Goal: Information Seeking & Learning: Learn about a topic

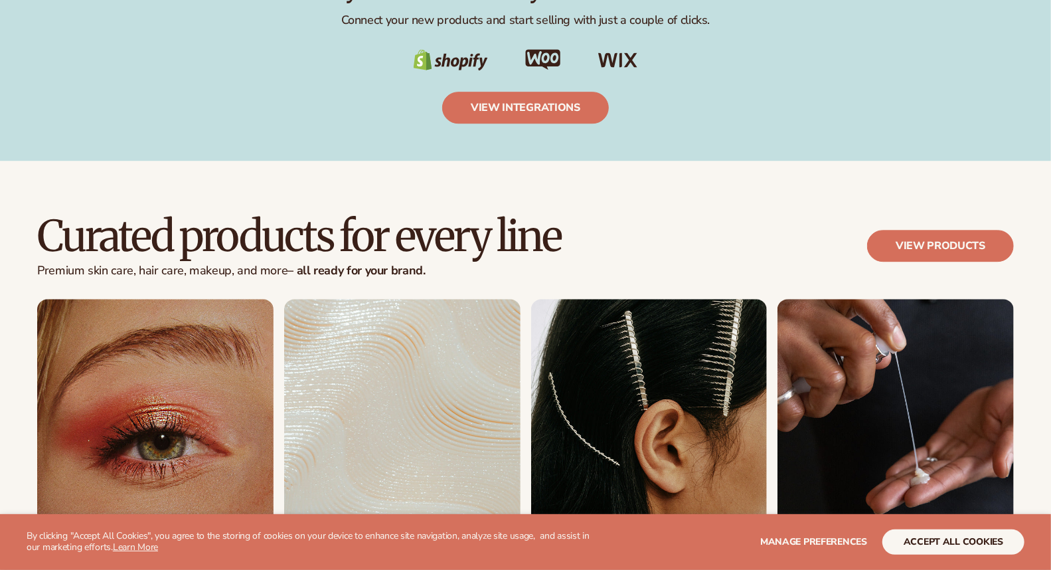
scroll to position [2656, 0]
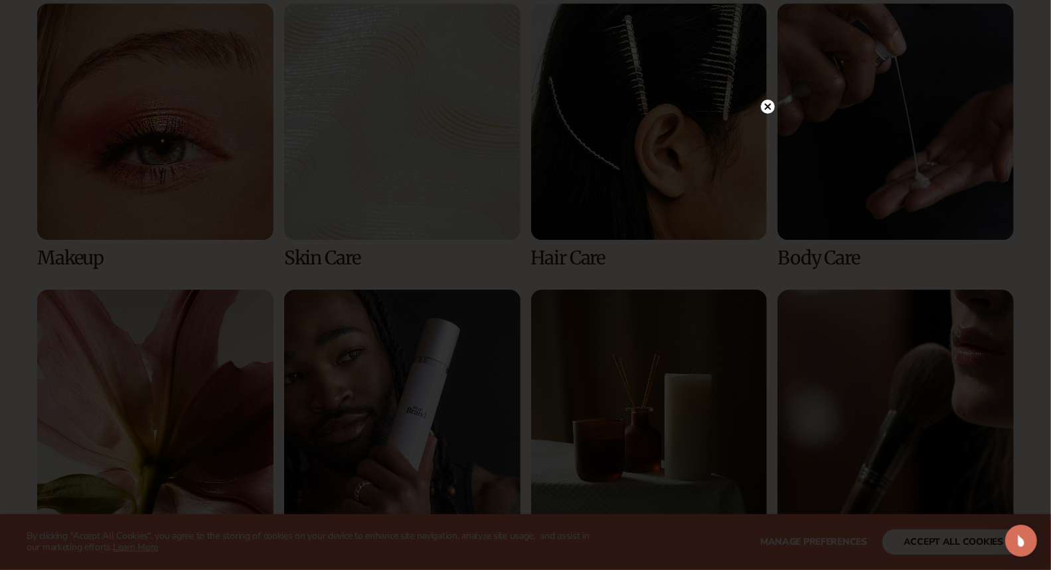
click at [764, 104] on circle at bounding box center [768, 107] width 14 height 14
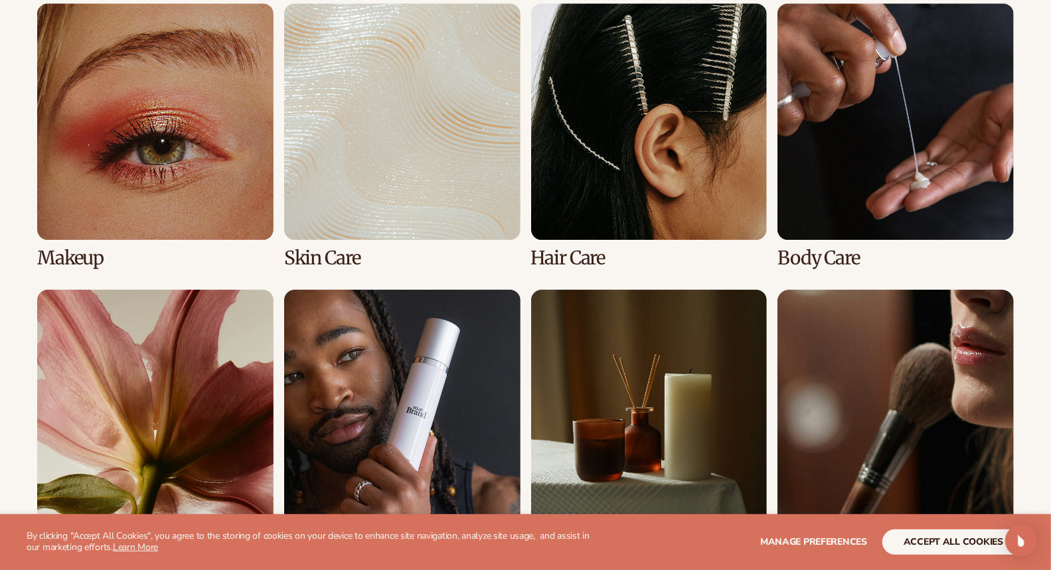
scroll to position [2730, 0]
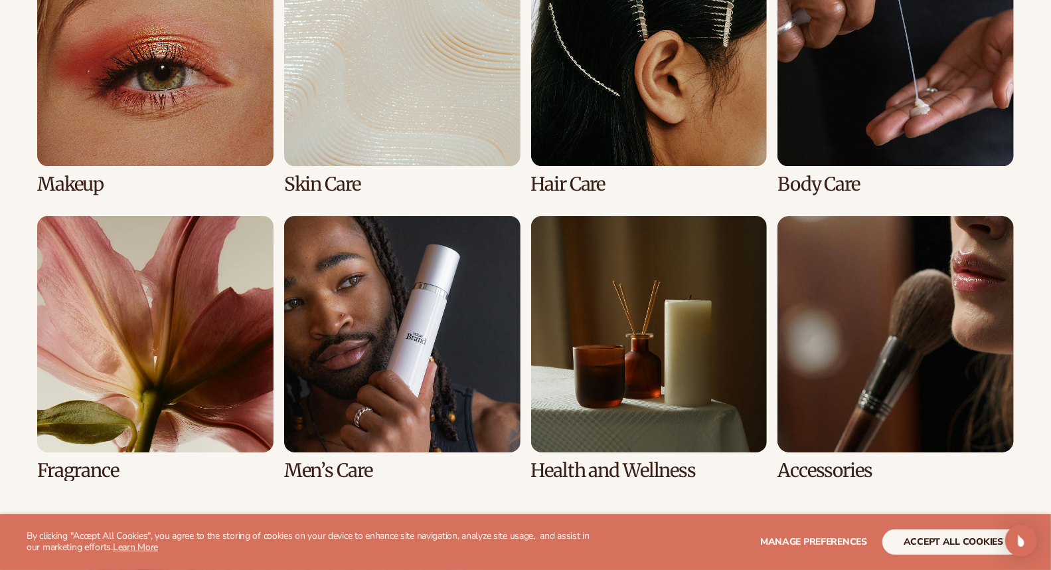
click at [652, 109] on link "3 / 8" at bounding box center [649, 62] width 236 height 265
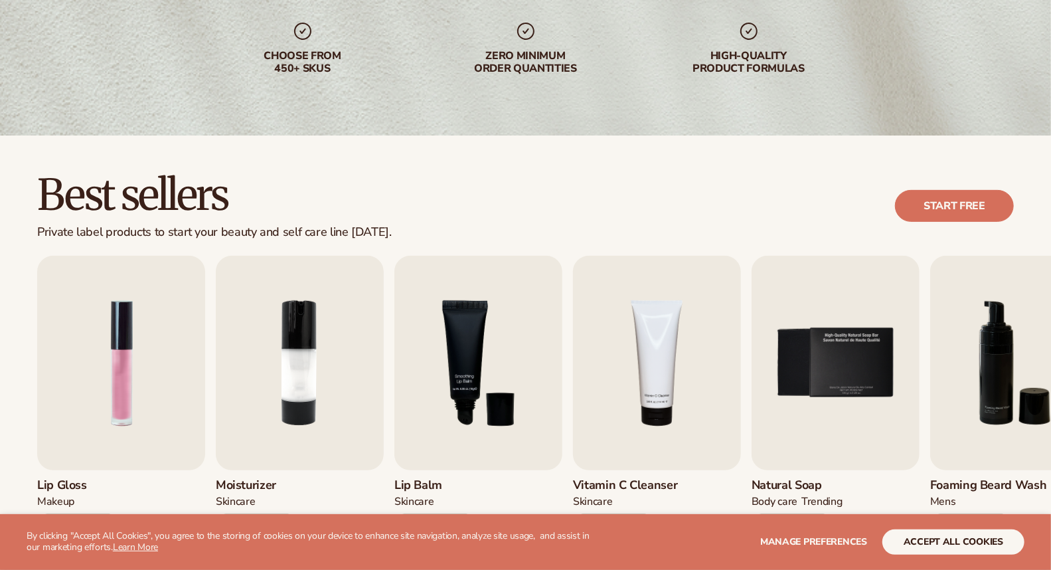
scroll to position [369, 0]
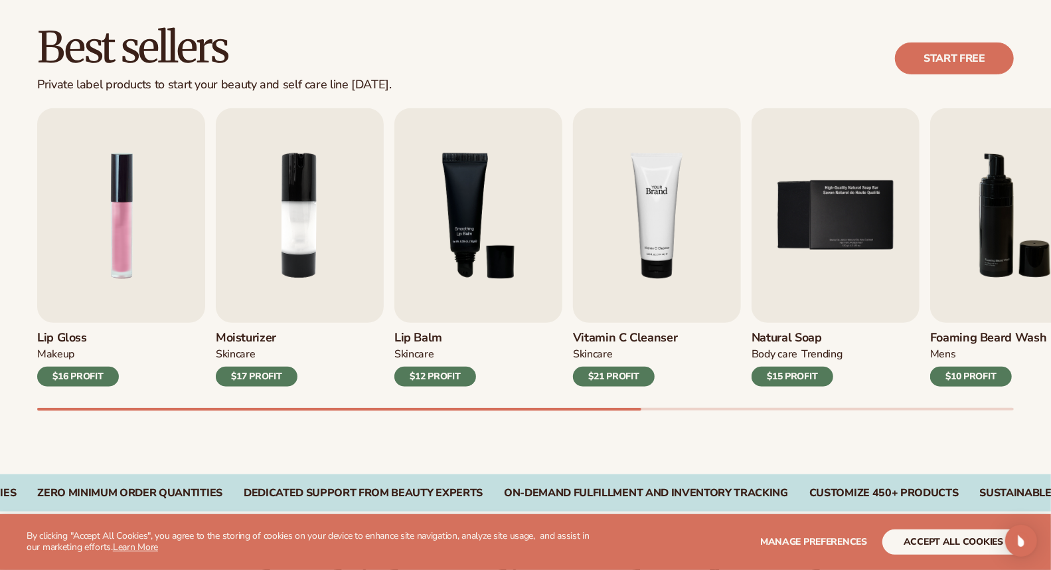
click at [635, 215] on img "4 / 9" at bounding box center [657, 215] width 168 height 214
click at [645, 237] on img "4 / 9" at bounding box center [657, 215] width 168 height 214
click at [620, 375] on div "$21 PROFIT" at bounding box center [614, 377] width 82 height 20
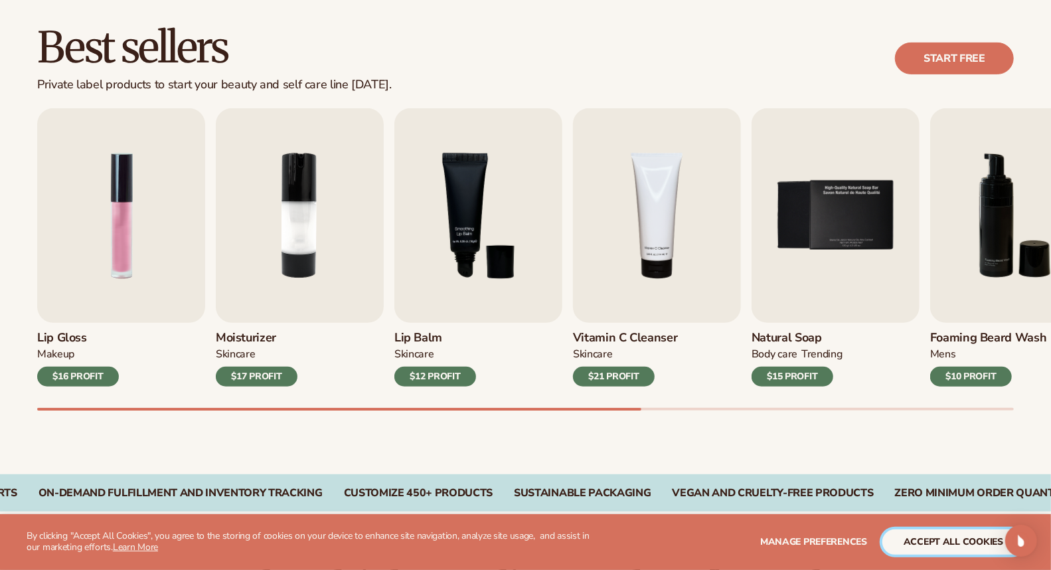
click at [915, 545] on button "accept all cookies" at bounding box center [954, 541] width 142 height 25
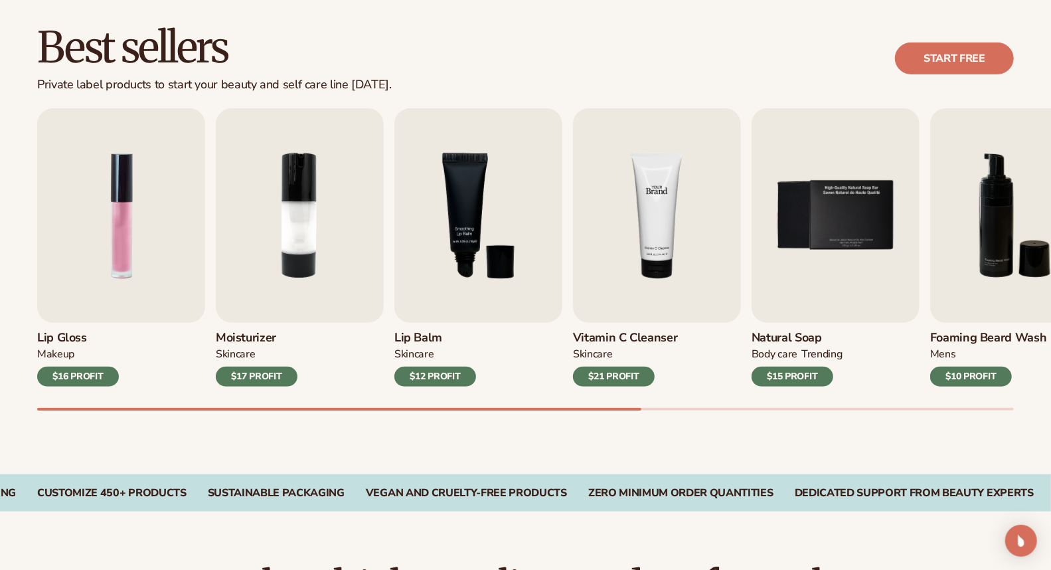
click at [651, 208] on img "4 / 9" at bounding box center [657, 215] width 168 height 214
click at [653, 188] on img "4 / 9" at bounding box center [657, 215] width 168 height 214
click at [616, 82] on div "Best sellers Private label products to start your beauty and self care line tod…" at bounding box center [525, 58] width 977 height 67
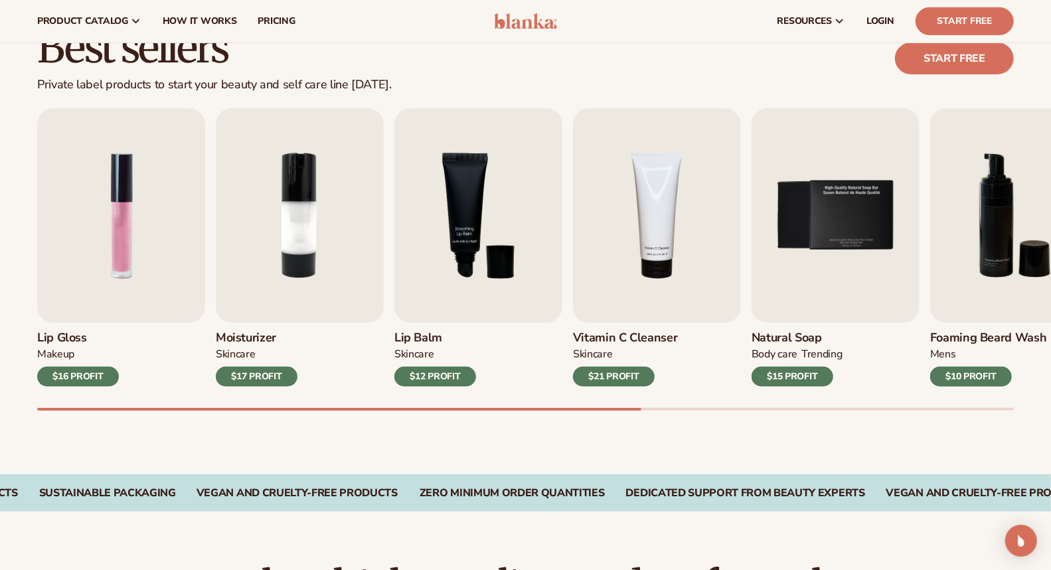
scroll to position [0, 0]
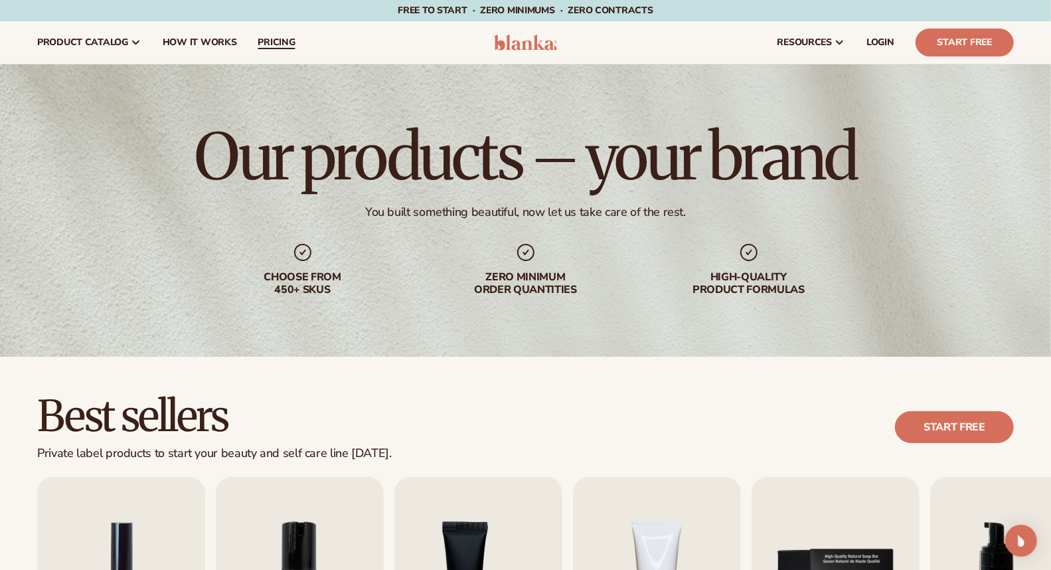
click at [268, 42] on span "pricing" at bounding box center [276, 42] width 37 height 11
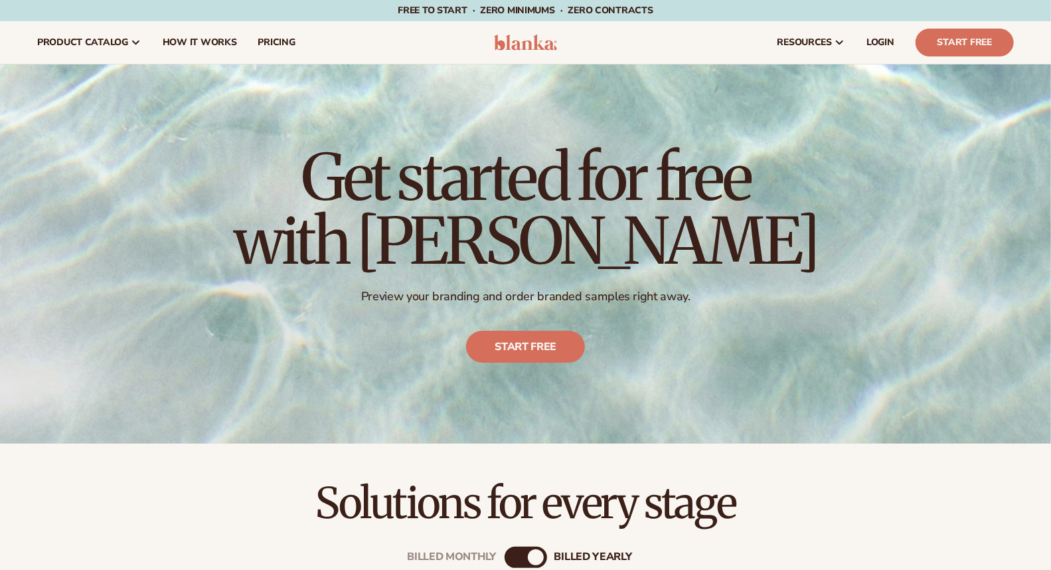
scroll to position [221, 0]
